Goal: Information Seeking & Learning: Learn about a topic

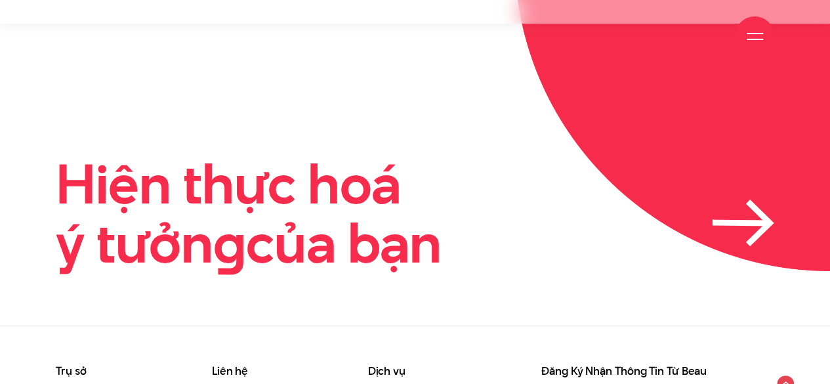
scroll to position [3000, 0]
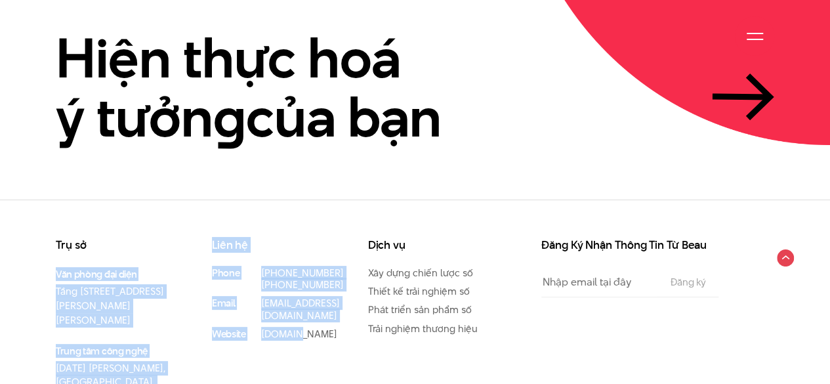
drag, startPoint x: 299, startPoint y: 271, endPoint x: 52, endPoint y: 194, distance: 258.7
click at [49, 240] on div "Trụ sở Văn phòng đại diện Tầng 5, 33 Giang Văn Minh, Kim Mã, Ba Đình, Hà Nội Tr…" at bounding box center [280, 338] width 468 height 197
copy div "Văn phòng đại diện Tầng 5, 33 Giang Văn Minh, Kim Mã, Ba Đình, Hà Nội Trung tâm…"
click at [134, 267] on p "Văn phòng đại diện Tầng 5, 33 Giang Văn Minh, Kim Mã, Ba Đình, Hà Nội" at bounding box center [114, 297] width 117 height 60
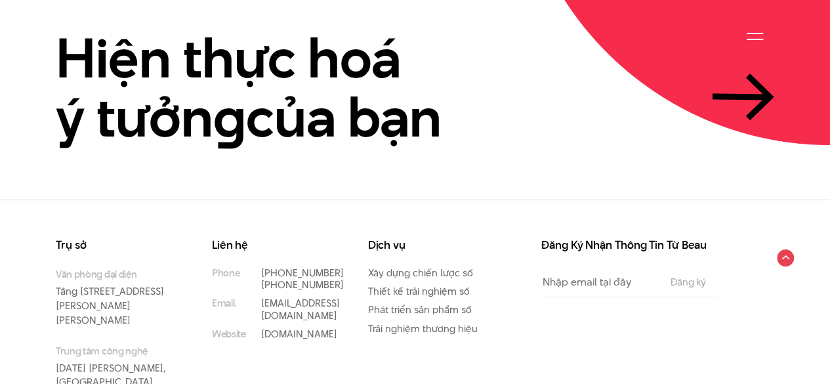
drag, startPoint x: 143, startPoint y: 305, endPoint x: 47, endPoint y: 191, distance: 148.6
click at [47, 240] on div "Trụ sở Văn phòng đại diện Tầng 5, 33 Giang Văn Minh, Kim Mã, Ba Đình, Hà Nội Tr…" at bounding box center [124, 338] width 156 height 197
copy ul "Văn phòng đại diện Tầng 5, 33 Giang Văn Minh, Kim Mã, Ba Đình, Hà Nội Trung tâm…"
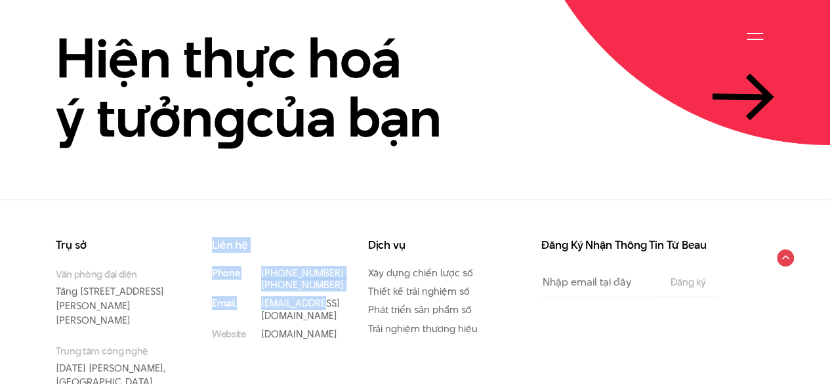
drag, startPoint x: 326, startPoint y: 251, endPoint x: 214, endPoint y: 165, distance: 141.3
click at [206, 200] on div "Trụ sở Văn phòng đại diện Tầng 5, 33 Giang Văn Minh, Kim Mã, Ba Đình, Hà Nội Tr…" at bounding box center [415, 318] width 830 height 237
copy div "Liên hệ Phone (+84) 97 531 9889 (+84) 86 929 1771 Email info@beau.vn"
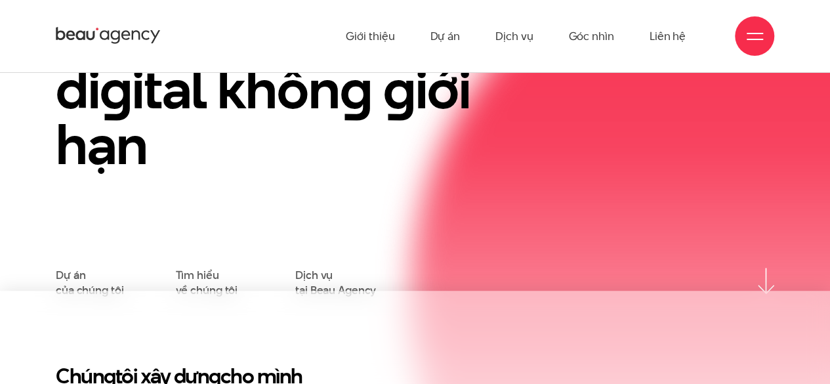
scroll to position [0, 0]
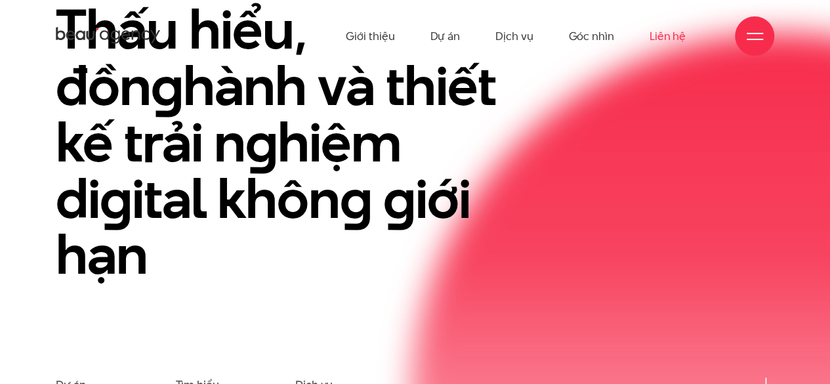
click at [670, 33] on link "Liên hệ" at bounding box center [668, 36] width 36 height 72
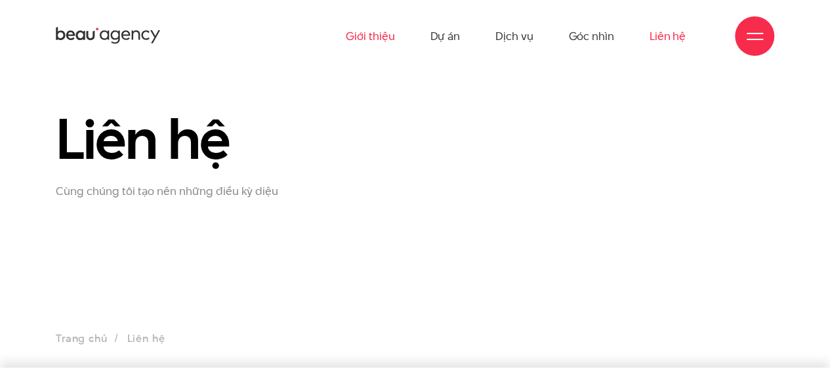
click at [377, 35] on link "Giới thiệu" at bounding box center [370, 36] width 49 height 72
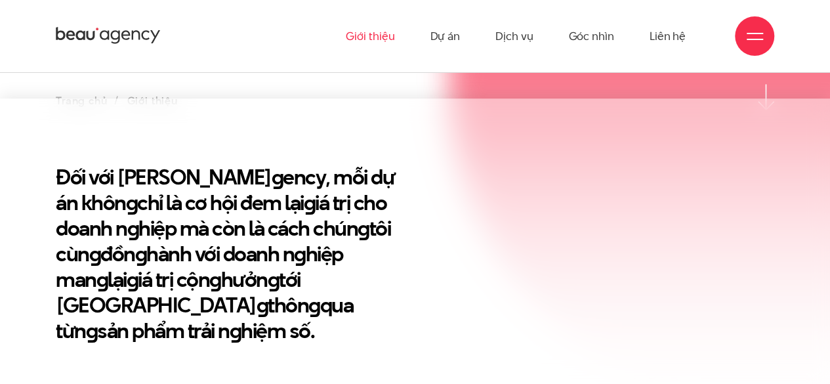
scroll to position [442, 0]
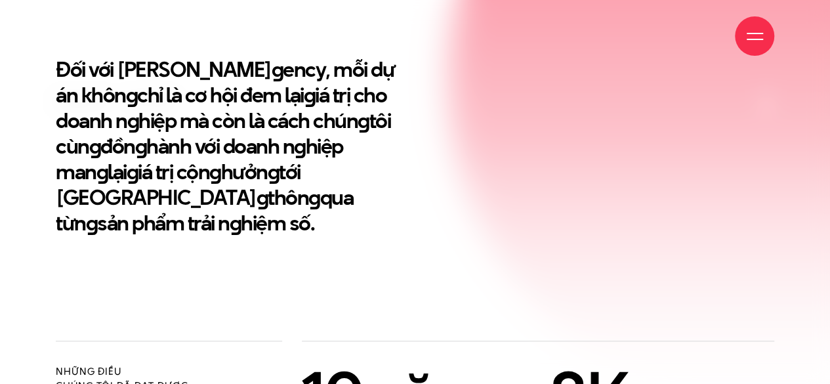
drag, startPoint x: 232, startPoint y: 70, endPoint x: 175, endPoint y: 69, distance: 57.1
click at [175, 69] on div "Giới thiệu Dự án Dịch vụ Góc nhìn Liên hệ" at bounding box center [415, 36] width 719 height 72
drag, startPoint x: 118, startPoint y: 65, endPoint x: 228, endPoint y: 72, distance: 110.5
click at [228, 72] on div "Giới thiệu Dự án Dịch vụ Góc nhìn Liên hệ" at bounding box center [415, 36] width 719 height 72
click at [225, 72] on div "Giới thiệu Dự án Dịch vụ Góc nhìn Liên hệ" at bounding box center [415, 36] width 719 height 72
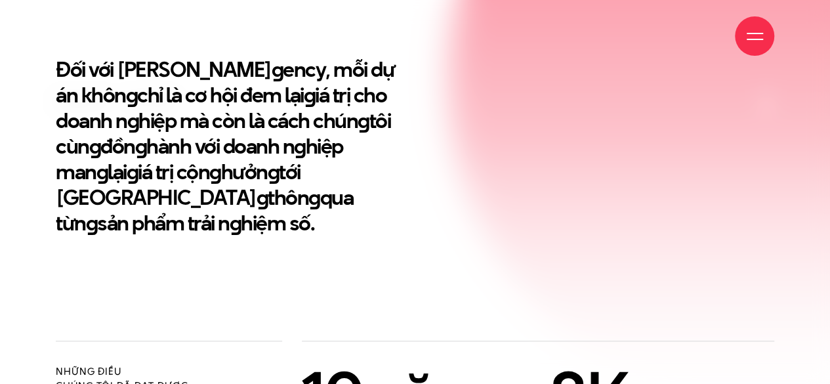
drag, startPoint x: 234, startPoint y: 69, endPoint x: 131, endPoint y: 64, distance: 103.2
click at [131, 64] on div "Giới thiệu Dự án Dịch vụ Góc nhìn Liên hệ" at bounding box center [415, 36] width 719 height 72
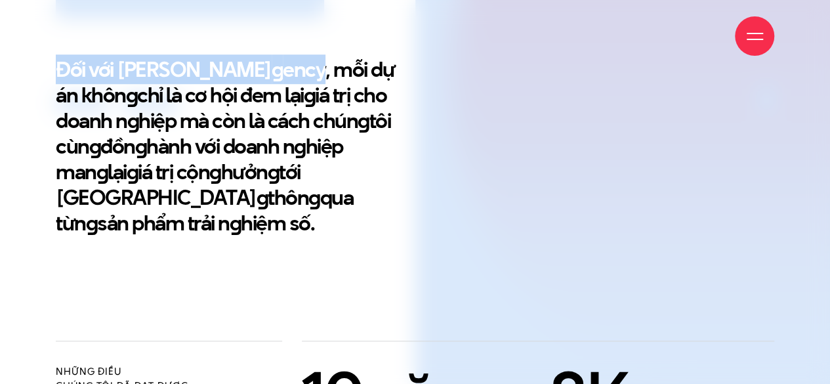
drag, startPoint x: 121, startPoint y: 66, endPoint x: 232, endPoint y: 79, distance: 111.6
copy div "Giới thiệu Dự án Dịch vụ Góc nhìn Liên hệ Thông tin Giới thiệu Dự án Dịch vụ Gó…"
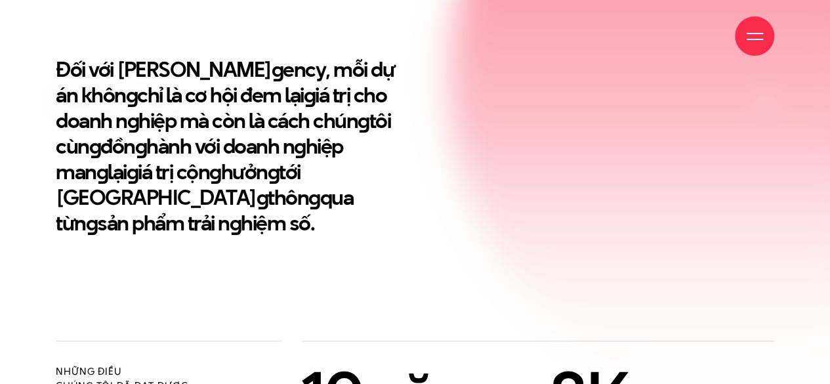
click at [365, 203] on h2 "Đối với Beau A g ency, mỗi dự án khôn g chỉ là cơ hội đem lại g iá trị cho doan…" at bounding box center [231, 145] width 350 height 179
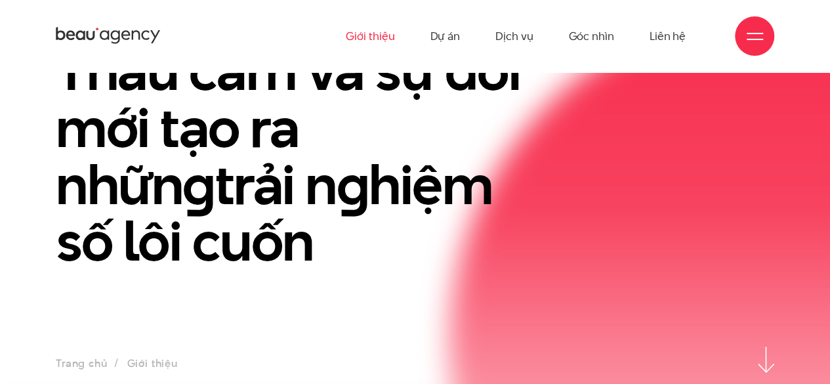
scroll to position [0, 0]
